Goal: Transaction & Acquisition: Purchase product/service

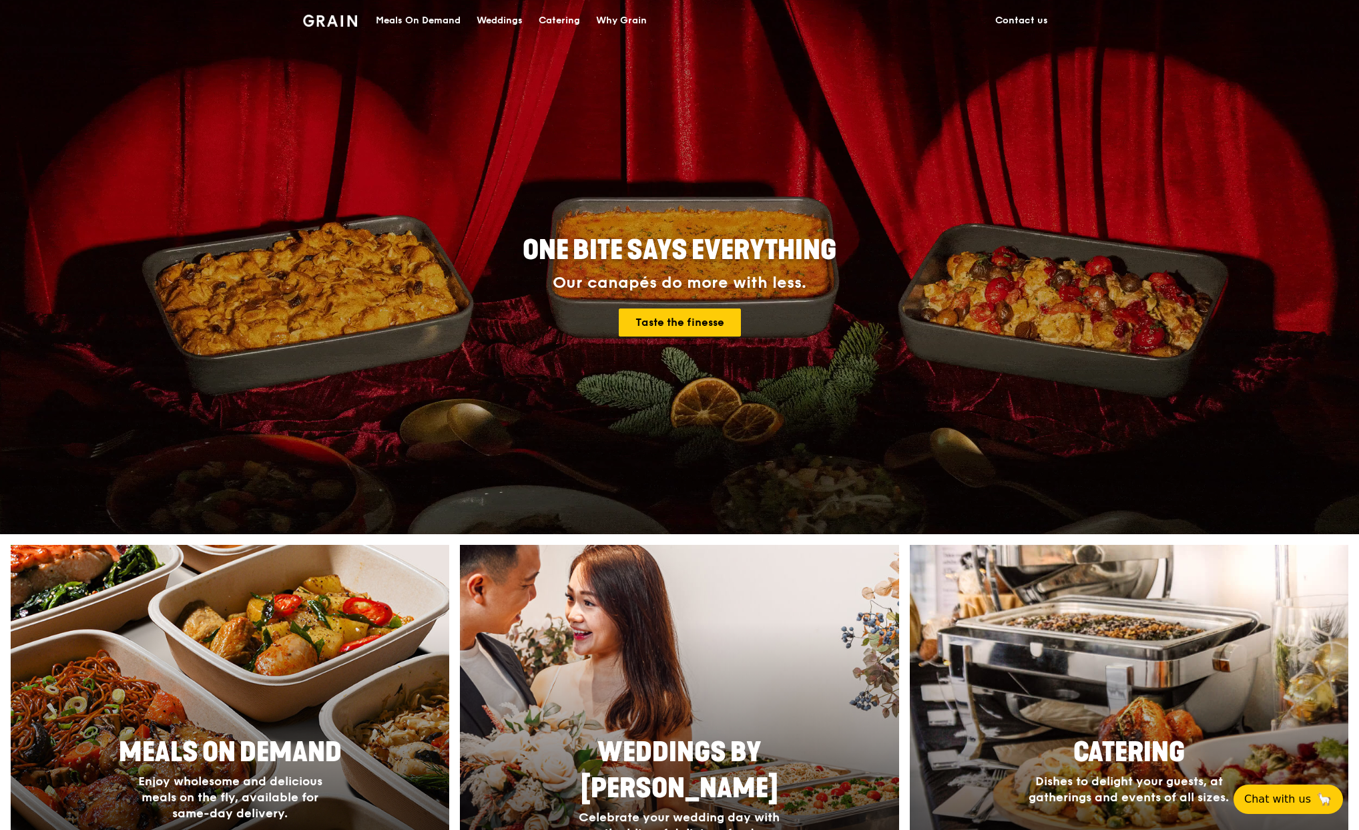
click at [392, 17] on div "Meals On Demand" at bounding box center [418, 21] width 85 height 40
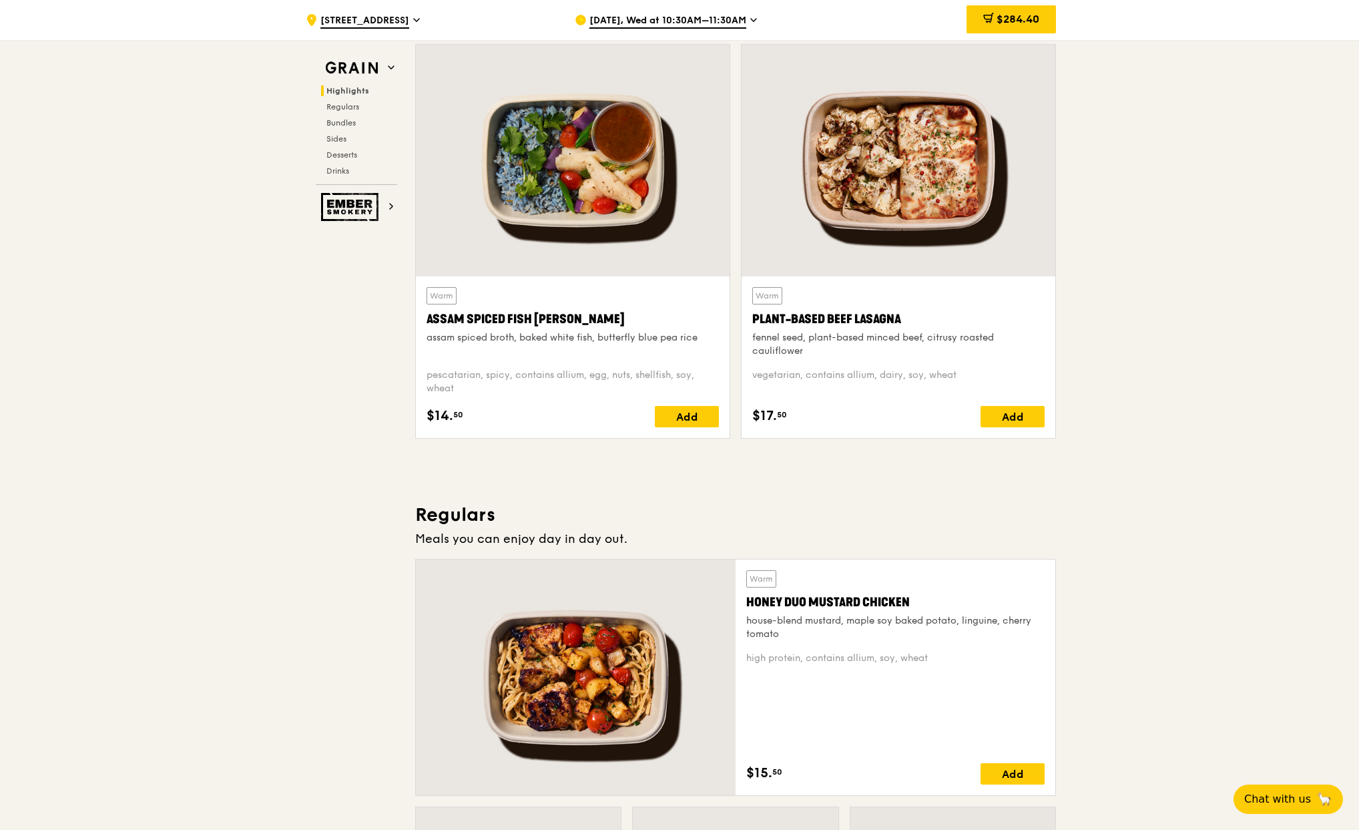
scroll to position [323, 0]
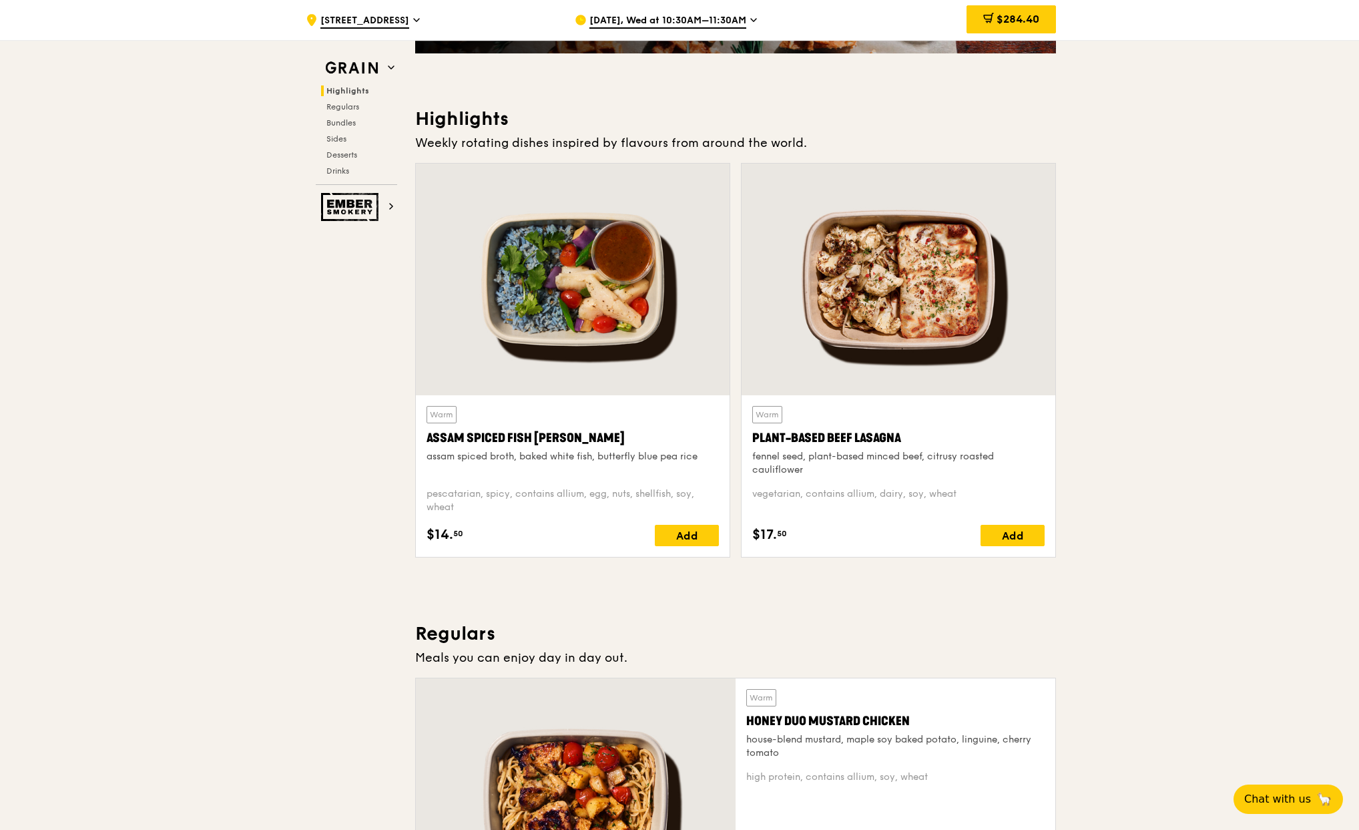
click at [824, 443] on div "Plant-Based Beef Lasagna" at bounding box center [898, 438] width 292 height 19
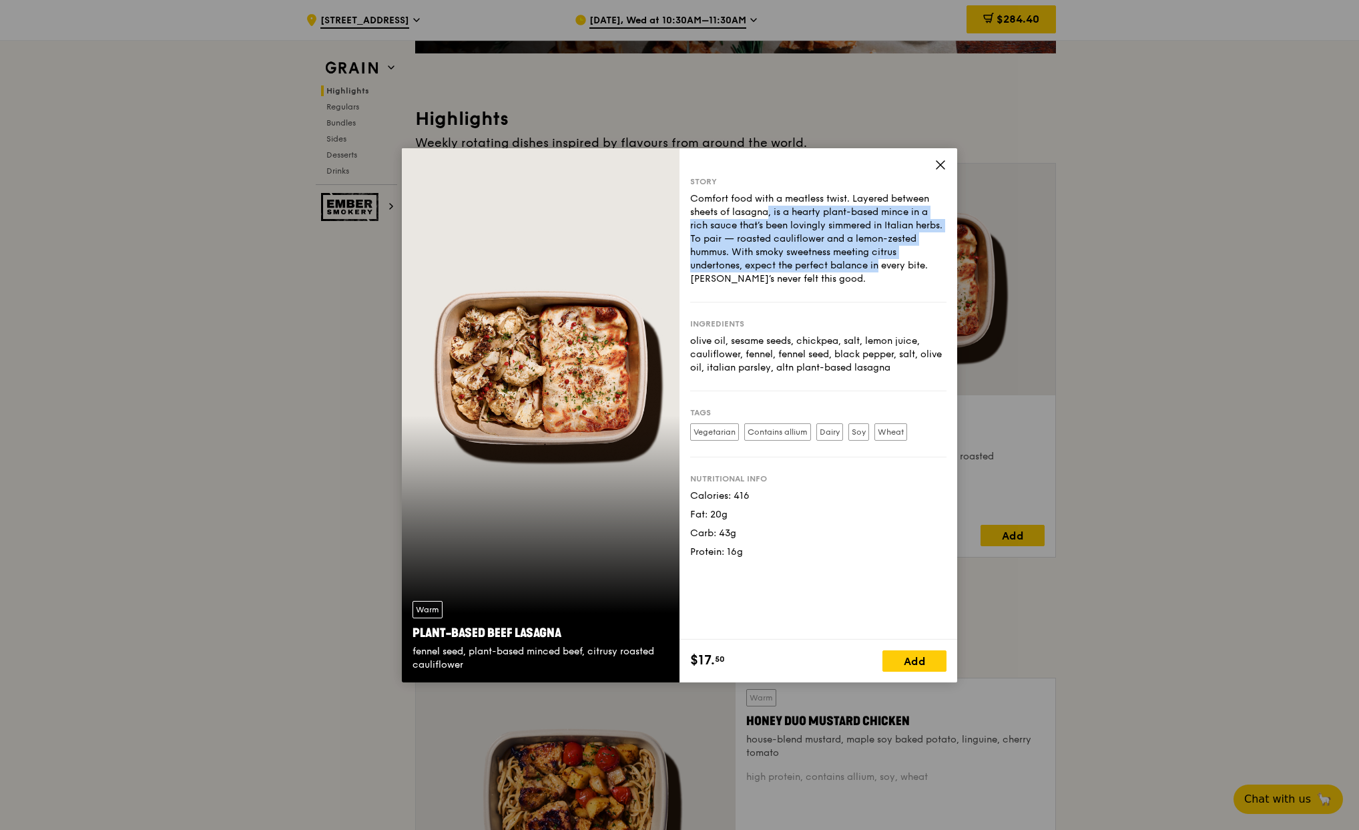
drag, startPoint x: 700, startPoint y: 217, endPoint x: 816, endPoint y: 271, distance: 128.1
click at [814, 271] on div "Comfort food with a meatless twist. Layered between sheets of lasagna, is a hea…" at bounding box center [818, 238] width 256 height 93
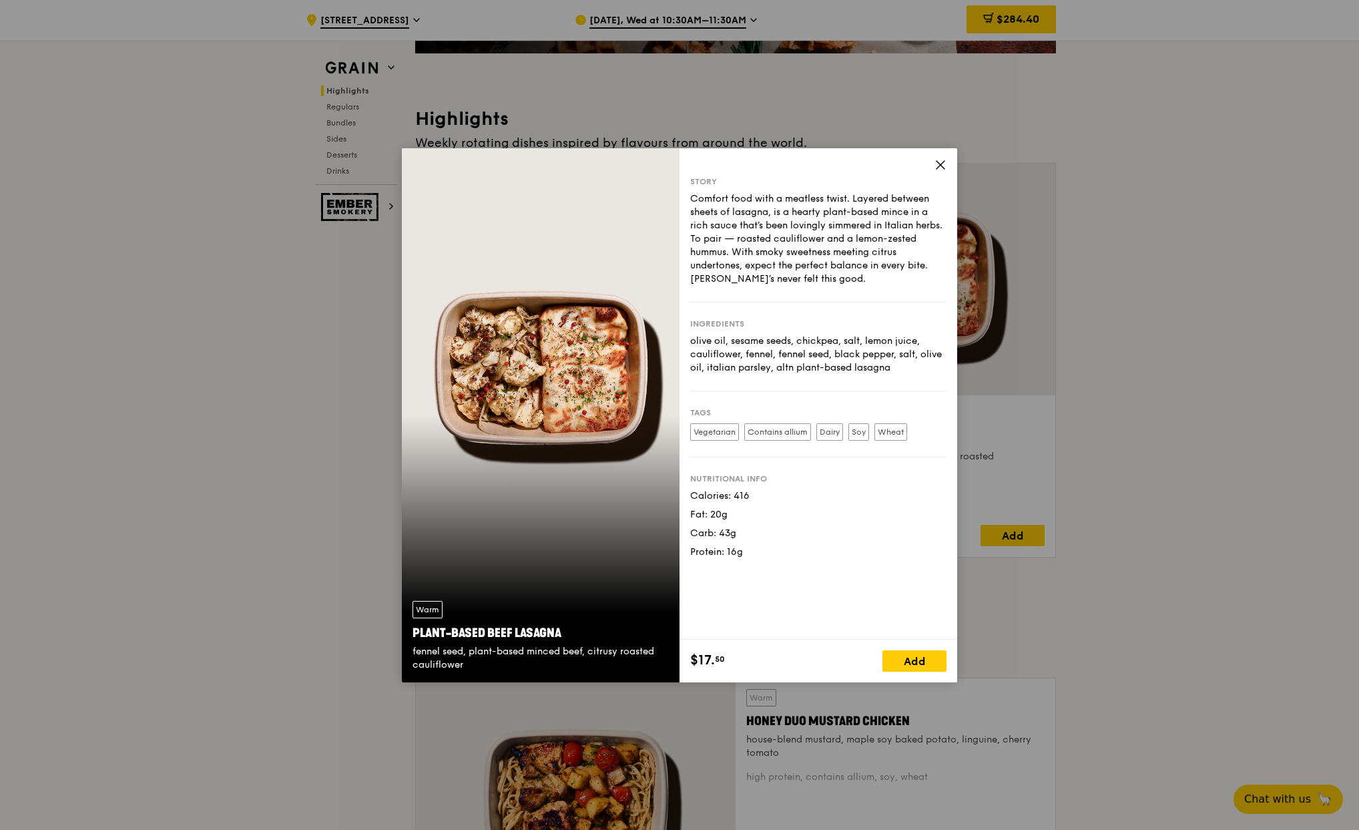
click at [818, 272] on div "Comfort food with a meatless twist. Layered between sheets of lasagna, is a hea…" at bounding box center [818, 238] width 256 height 93
click at [852, 279] on div "Comfort food with a meatless twist. Layered between sheets of lasagna, is a hea…" at bounding box center [818, 238] width 256 height 93
drag, startPoint x: 700, startPoint y: 340, endPoint x: 907, endPoint y: 361, distance: 207.3
click at [907, 361] on div "olive oil, sesame seeds, chickpea, salt, lemon juice, cauliflower, fennel, fenn…" at bounding box center [818, 354] width 256 height 40
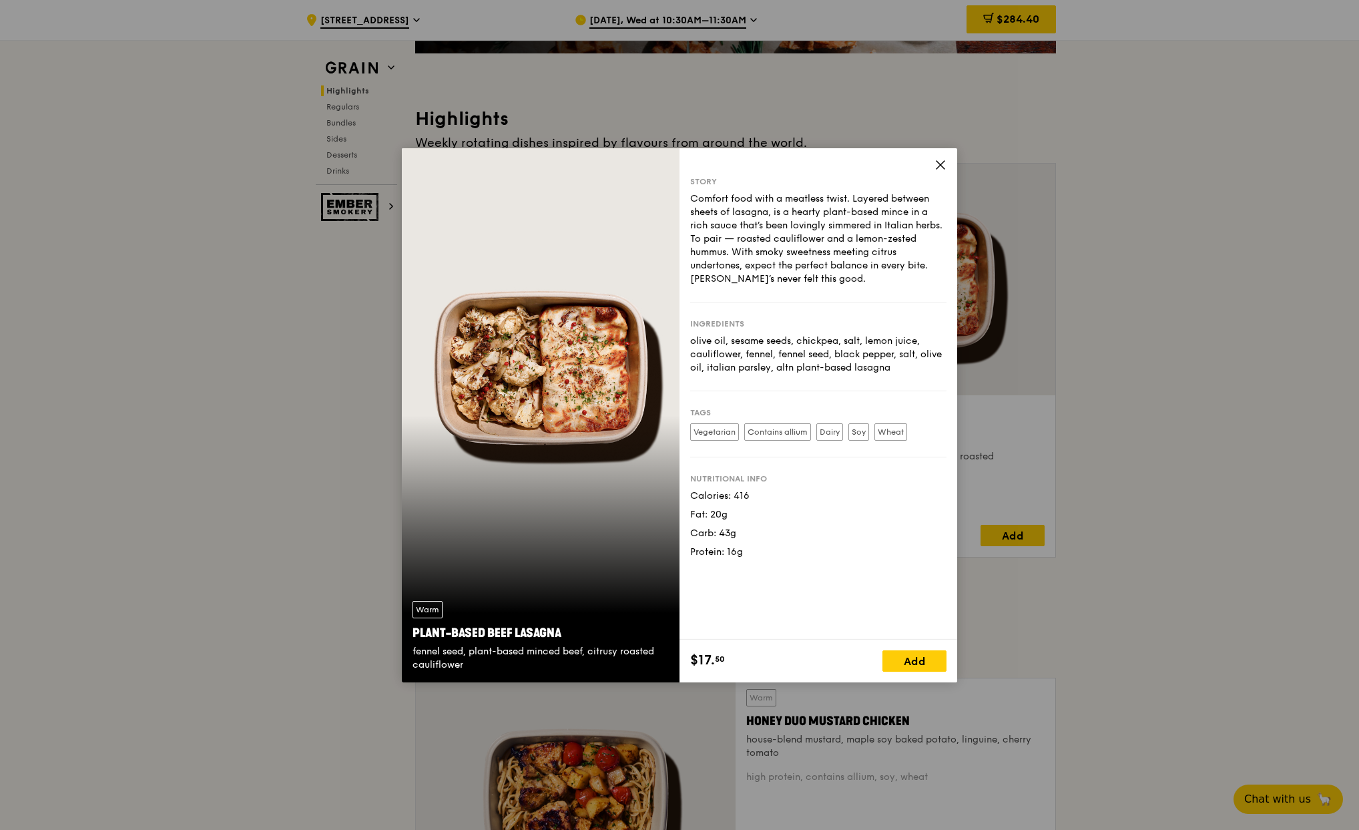
click at [811, 356] on div "olive oil, sesame seeds, chickpea, salt, lemon juice, cauliflower, fennel, fenn…" at bounding box center [818, 354] width 256 height 40
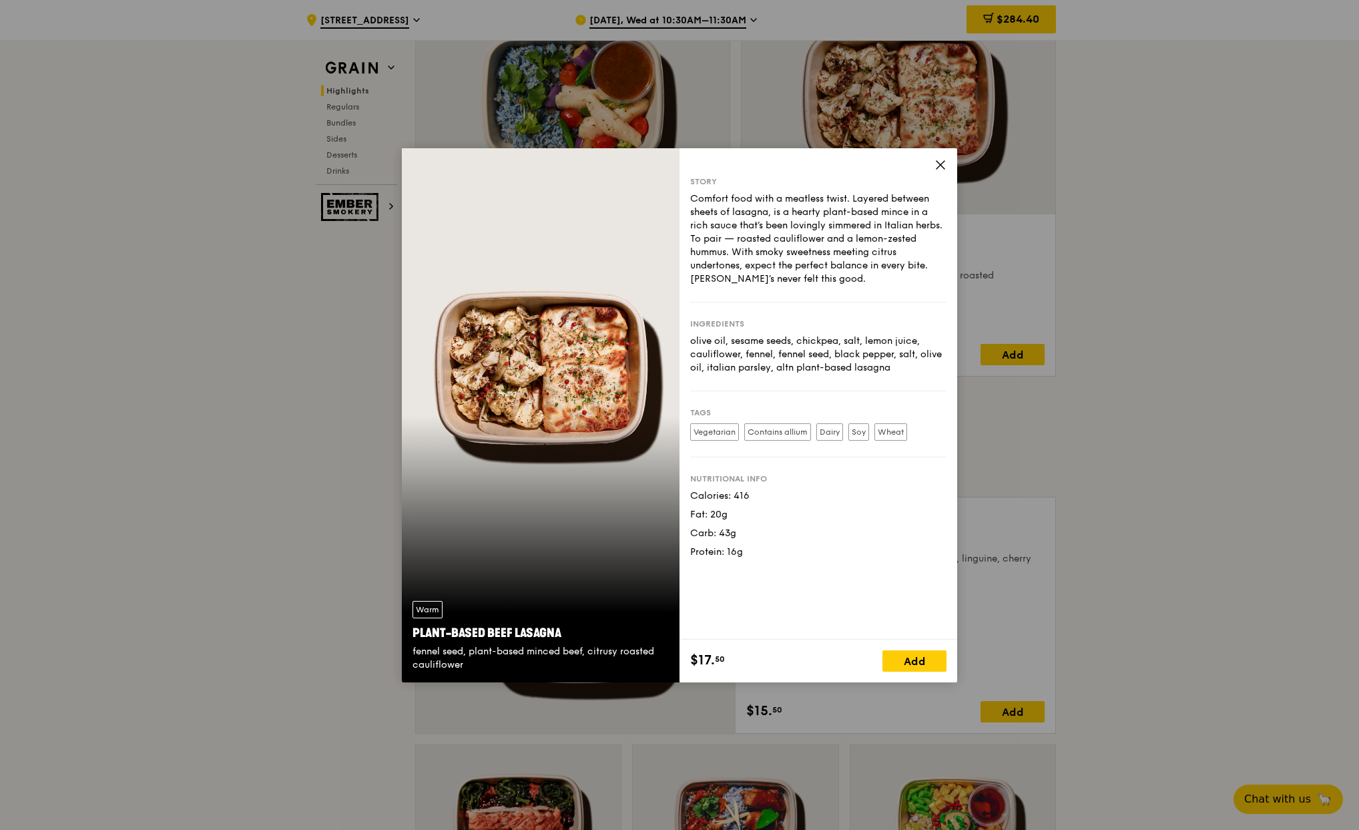
scroll to position [523, 0]
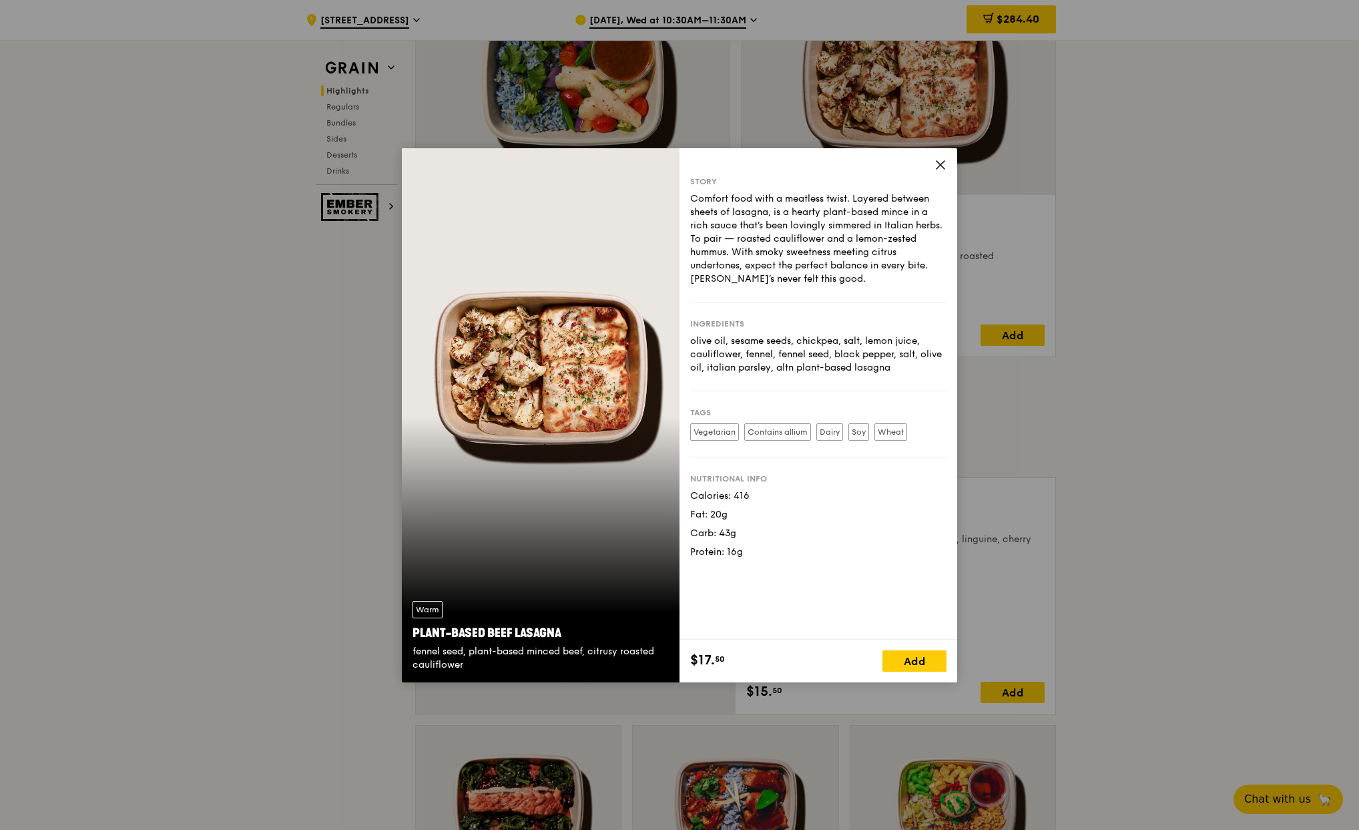
click at [935, 162] on icon at bounding box center [941, 165] width 12 height 12
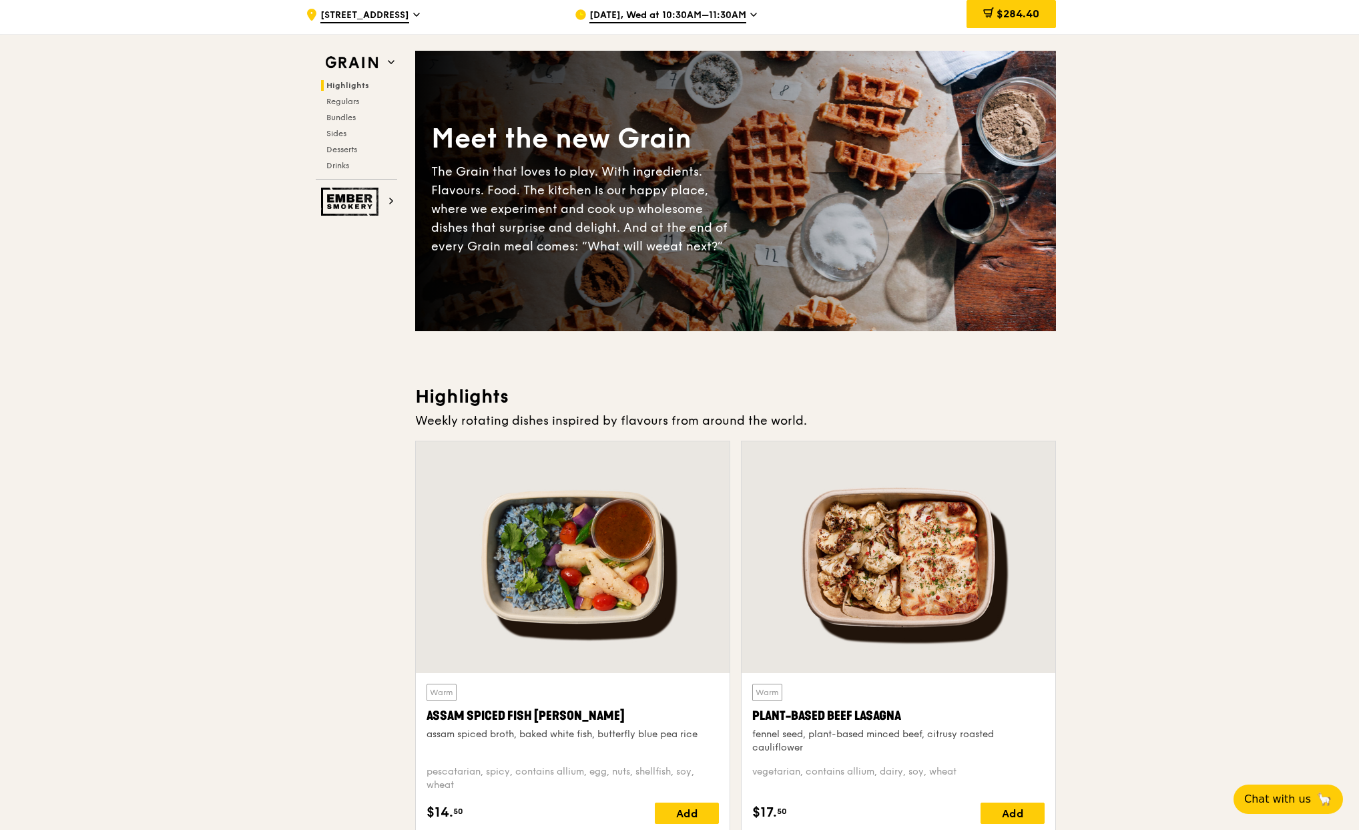
scroll to position [0, 0]
